Goal: Contribute content: Add original content to the website for others to see

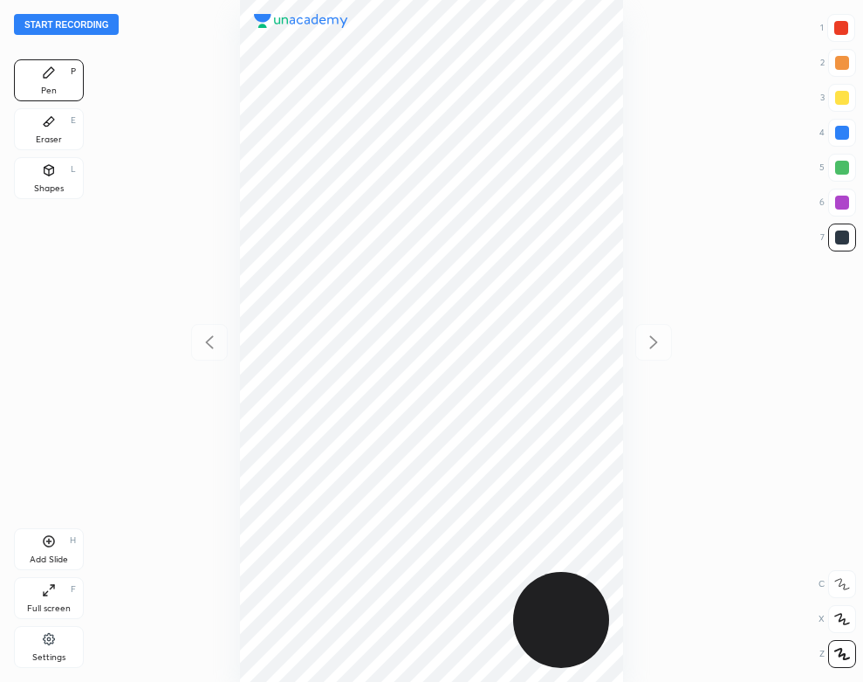
scroll to position [682, 584]
click at [98, 31] on button "Start recording" at bounding box center [66, 24] width 105 height 21
click at [47, 135] on div "Eraser" at bounding box center [49, 139] width 26 height 9
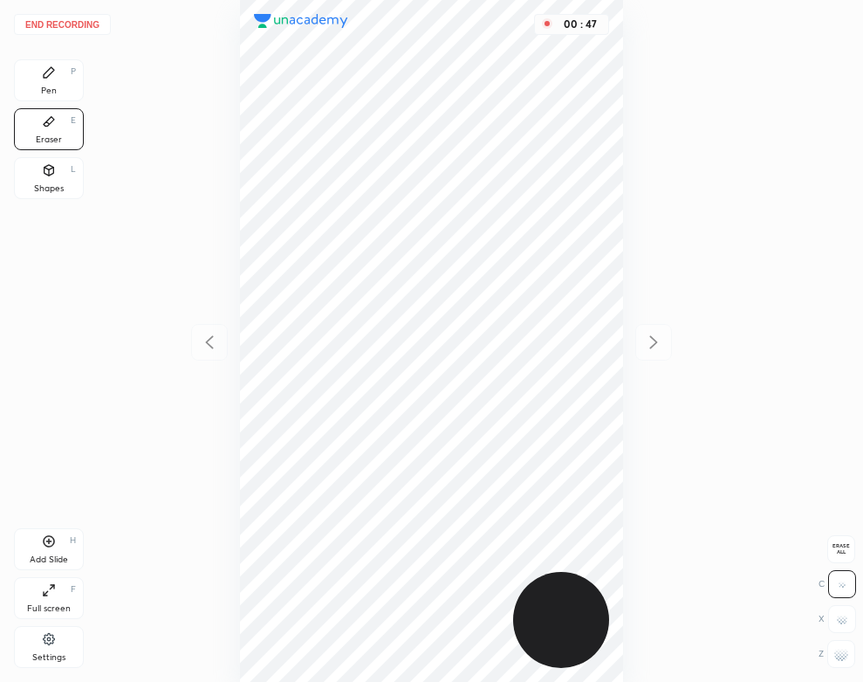
click at [38, 86] on div "Pen P" at bounding box center [49, 80] width 70 height 42
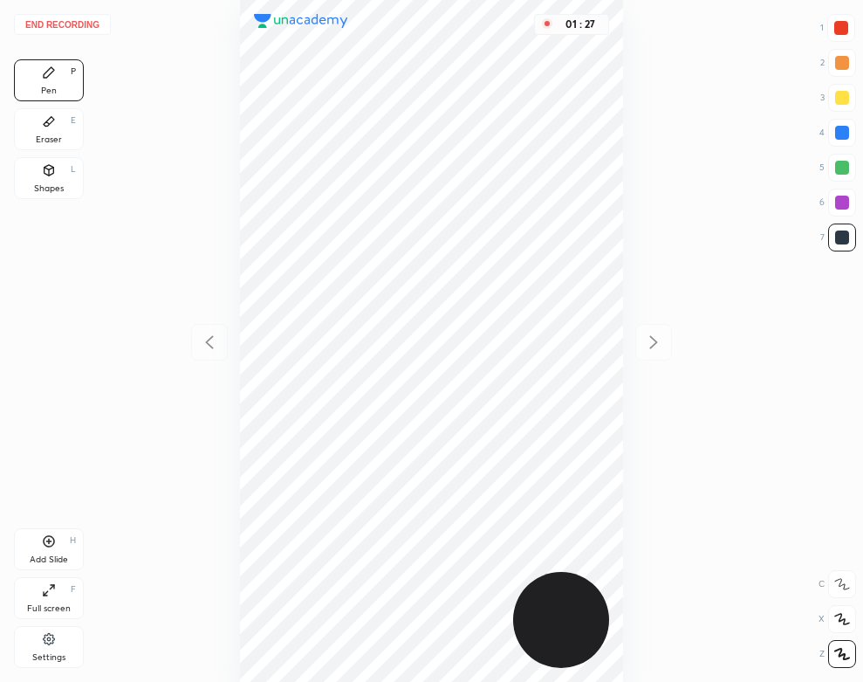
click at [841, 138] on div at bounding box center [842, 133] width 14 height 14
click at [25, 96] on div "Pen P" at bounding box center [49, 80] width 70 height 42
click at [57, 125] on div "Eraser E" at bounding box center [49, 129] width 70 height 42
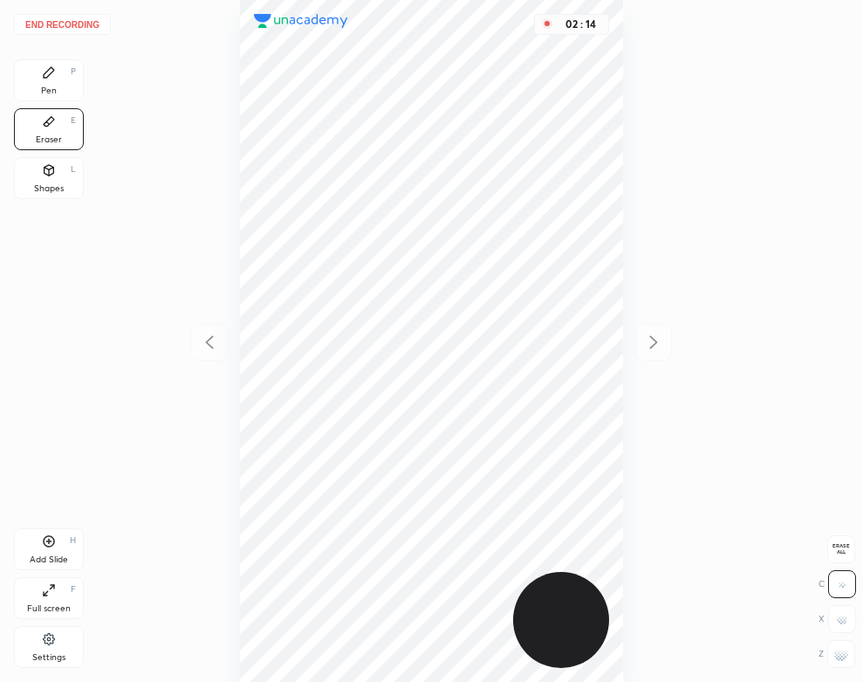
click at [65, 90] on div "Pen P" at bounding box center [49, 80] width 70 height 42
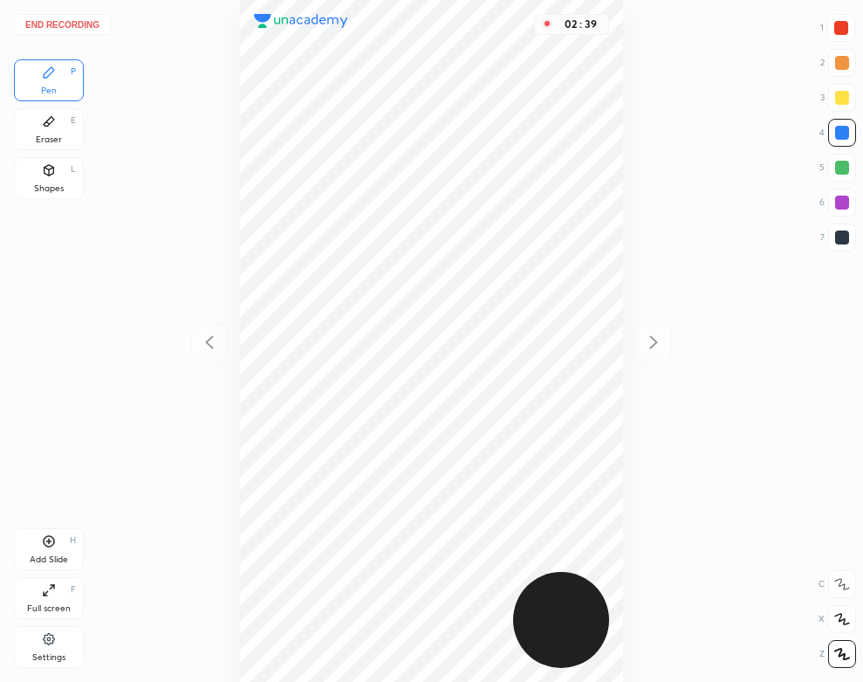
click at [66, 556] on div "Add Slide" at bounding box center [49, 559] width 38 height 9
click at [209, 339] on icon at bounding box center [209, 341] width 8 height 13
click at [658, 347] on icon at bounding box center [653, 342] width 21 height 21
click at [85, 19] on button "End recording" at bounding box center [62, 24] width 97 height 21
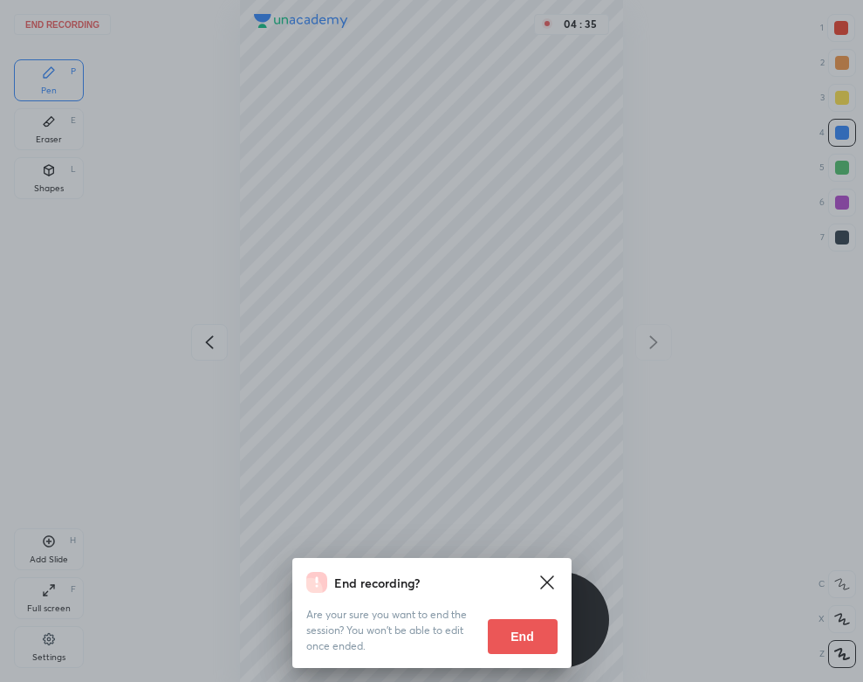
click at [510, 644] on button "End" at bounding box center [523, 636] width 70 height 35
